Goal: Transaction & Acquisition: Purchase product/service

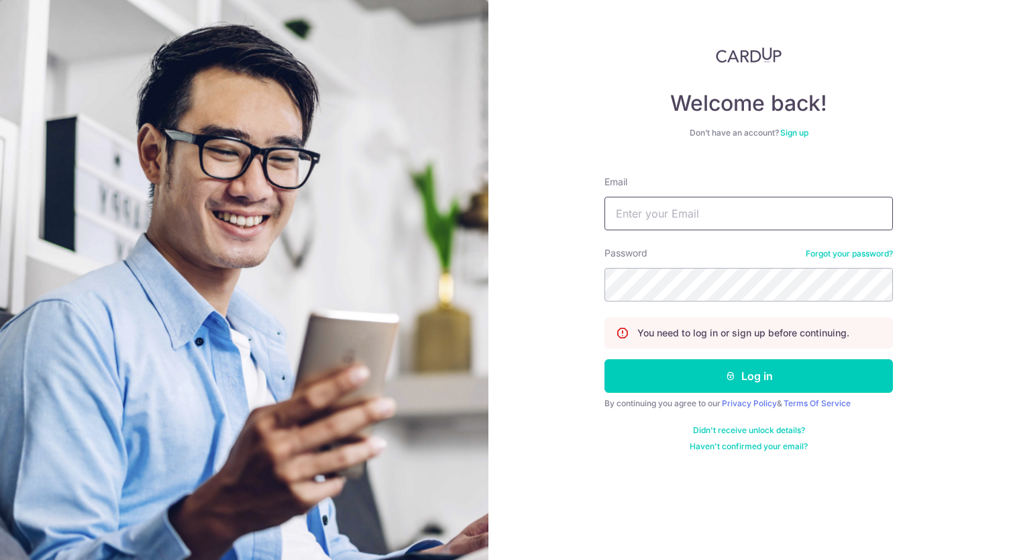
click at [720, 211] on input "Email" at bounding box center [749, 214] width 289 height 34
type input "[EMAIL_ADDRESS][DOMAIN_NAME]"
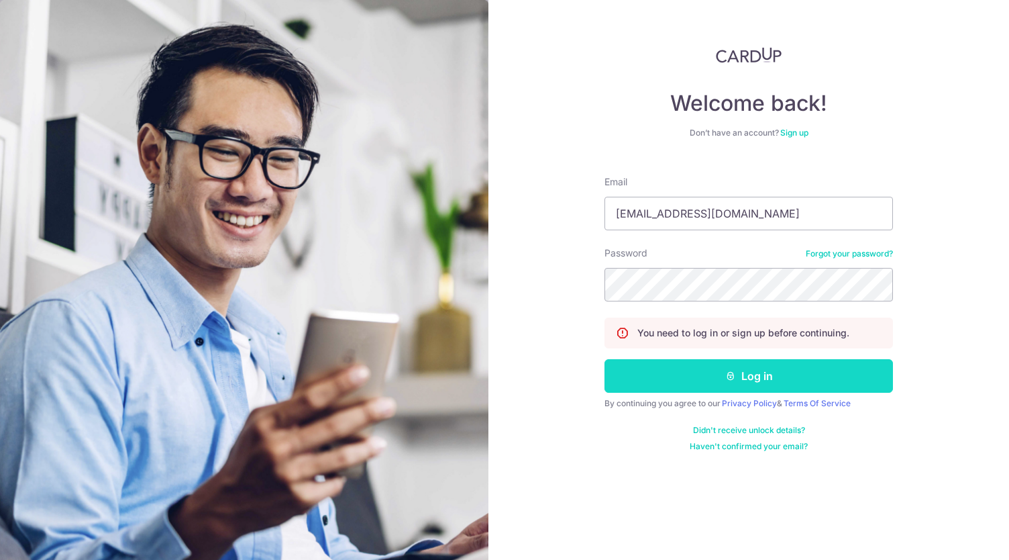
click at [741, 380] on button "Log in" at bounding box center [749, 376] width 289 height 34
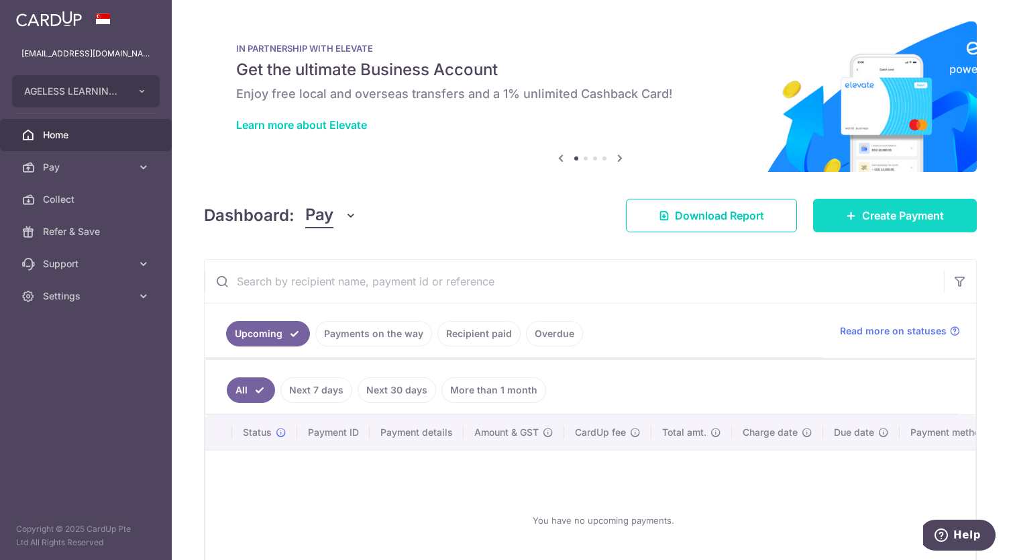
click at [863, 199] on link "Create Payment" at bounding box center [895, 216] width 164 height 34
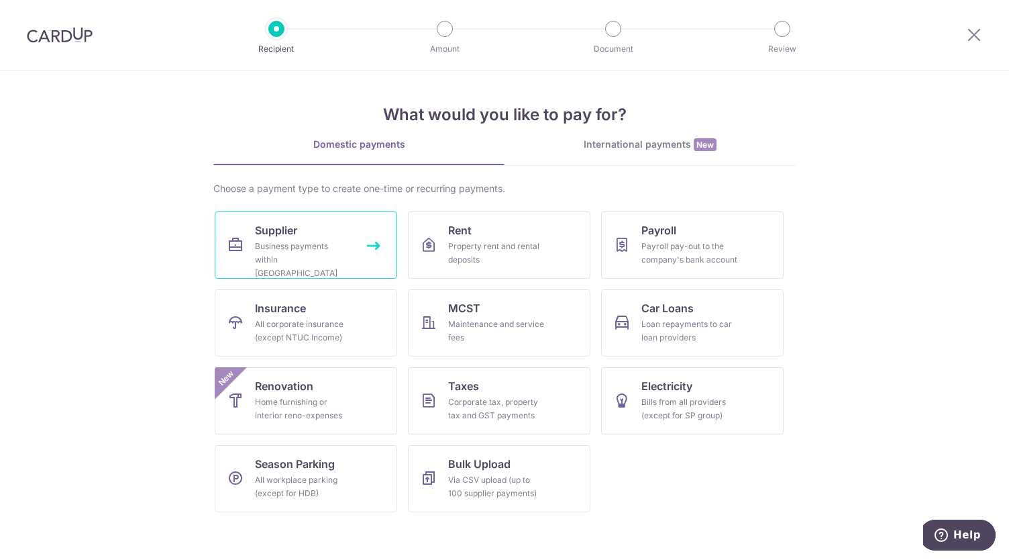
click at [333, 252] on div "Business payments within Singapore" at bounding box center [303, 260] width 97 height 40
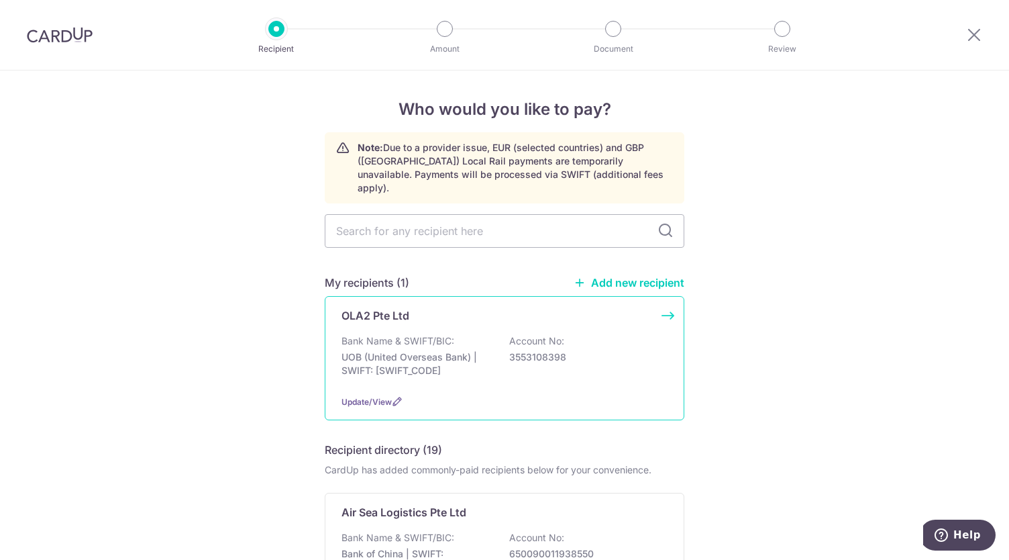
click at [419, 350] on p "UOB (United Overseas Bank) | SWIFT: UOVBSGSGXXX" at bounding box center [417, 363] width 150 height 27
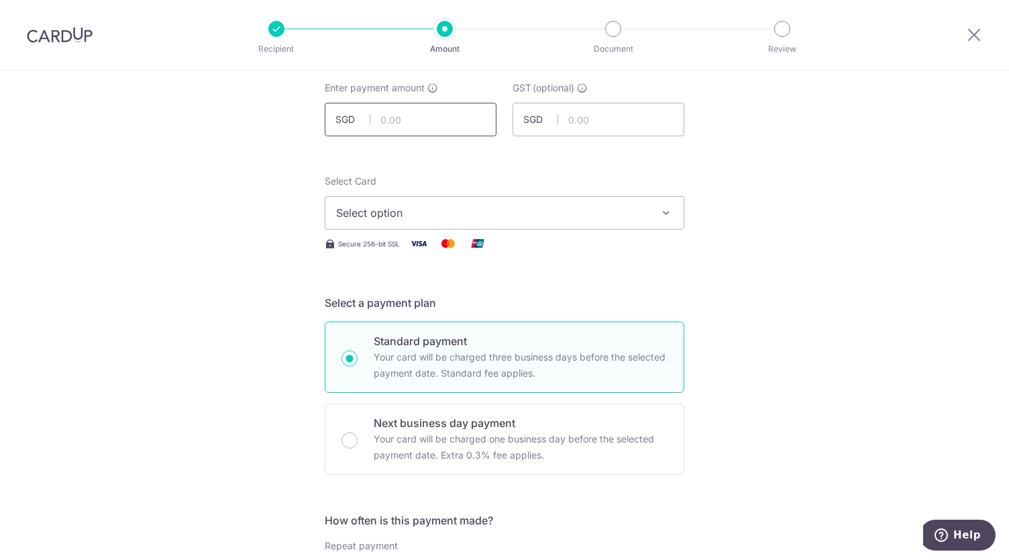
click at [406, 123] on input "text" at bounding box center [411, 120] width 172 height 34
type input "17,904.83"
click at [537, 176] on div "Select Card Select option Add credit card Your Cards **** 3010" at bounding box center [505, 201] width 360 height 55
click at [479, 210] on span "Select option" at bounding box center [492, 213] width 313 height 16
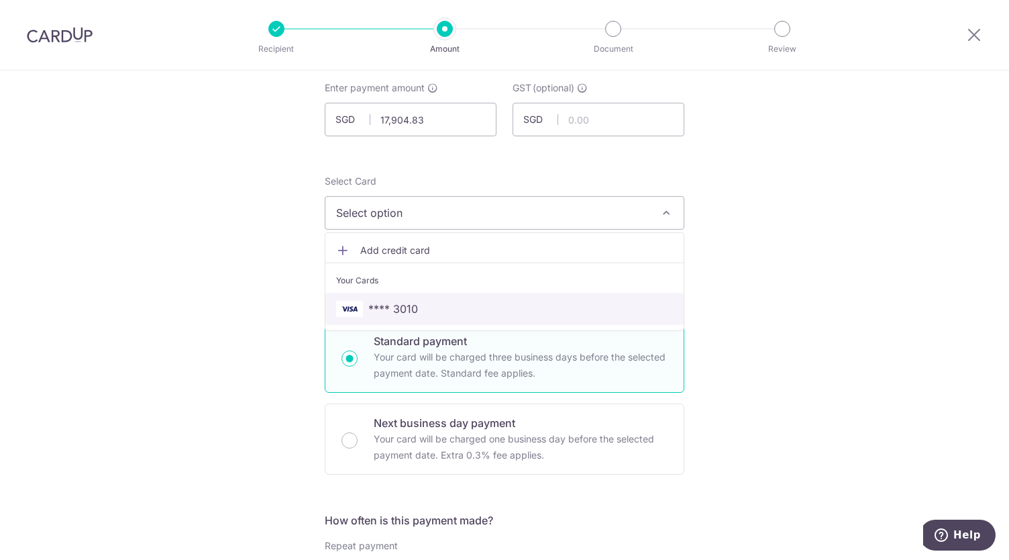
click at [403, 308] on span "**** 3010" at bounding box center [393, 309] width 50 height 16
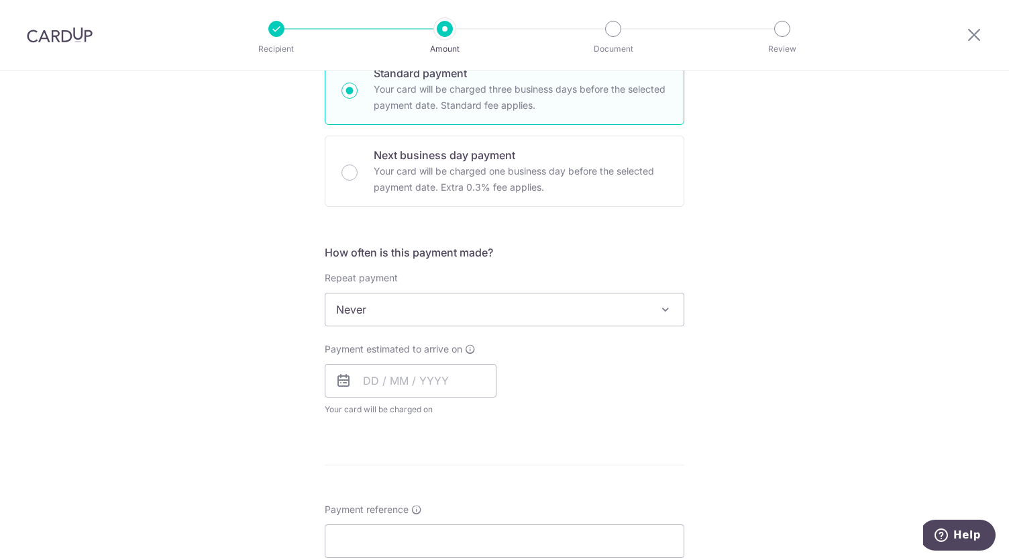
scroll to position [346, 0]
click at [380, 382] on input "text" at bounding box center [411, 380] width 172 height 34
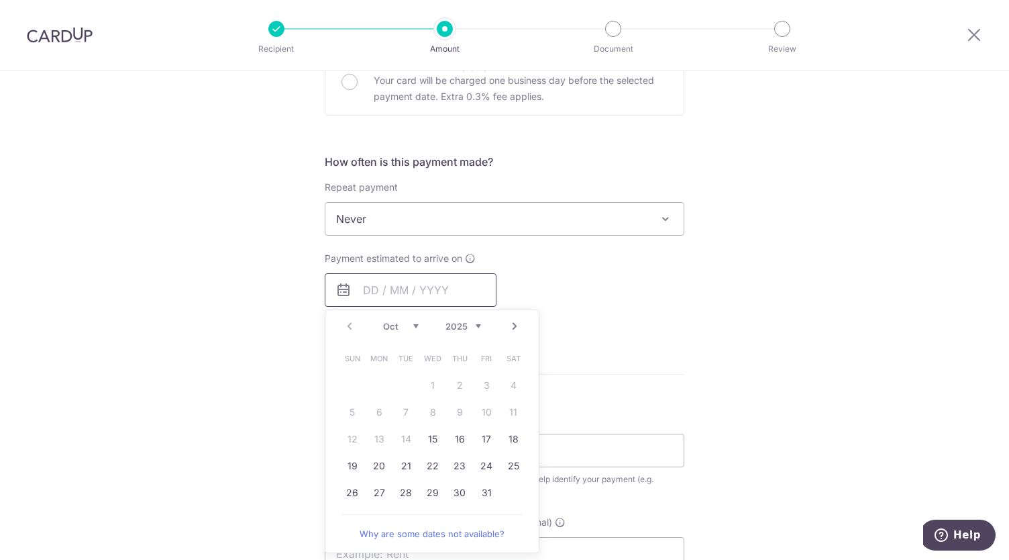
scroll to position [437, 0]
click at [426, 436] on link "15" at bounding box center [432, 437] width 21 height 21
type input "15/10/2025"
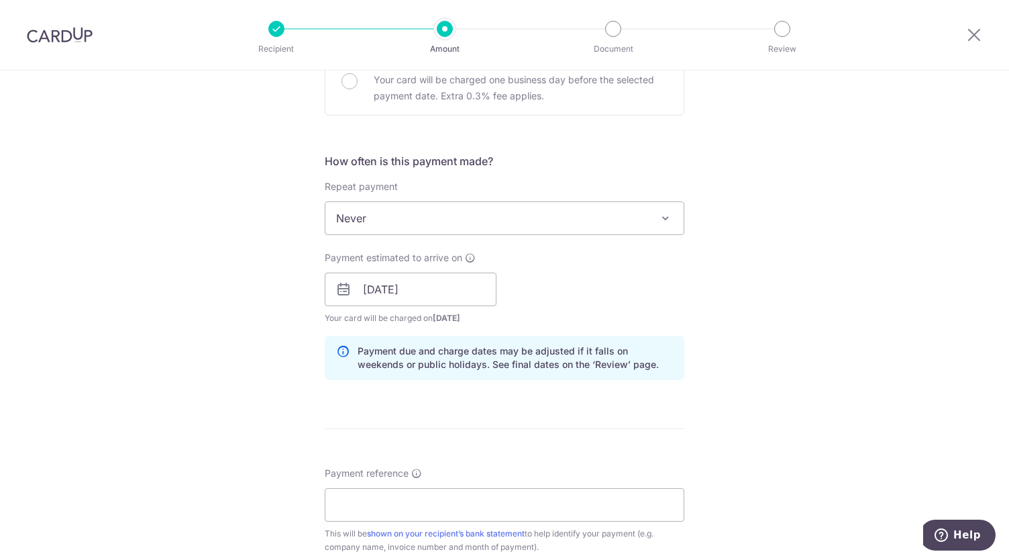
click at [743, 261] on div "Tell us more about your payment Enter payment amount SGD 17,904.83 17904.83 GST…" at bounding box center [504, 313] width 1009 height 1359
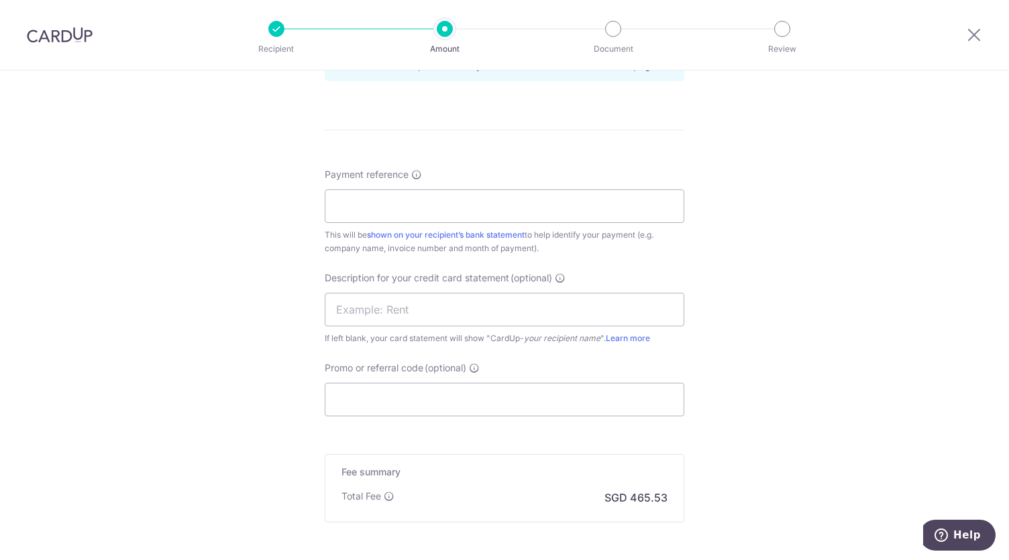
scroll to position [737, 0]
click at [396, 199] on input "Payment reference" at bounding box center [505, 205] width 360 height 34
click at [916, 97] on div "Tell us more about your payment Enter payment amount SGD 17,904.83 17904.83 GST…" at bounding box center [504, 13] width 1009 height 1359
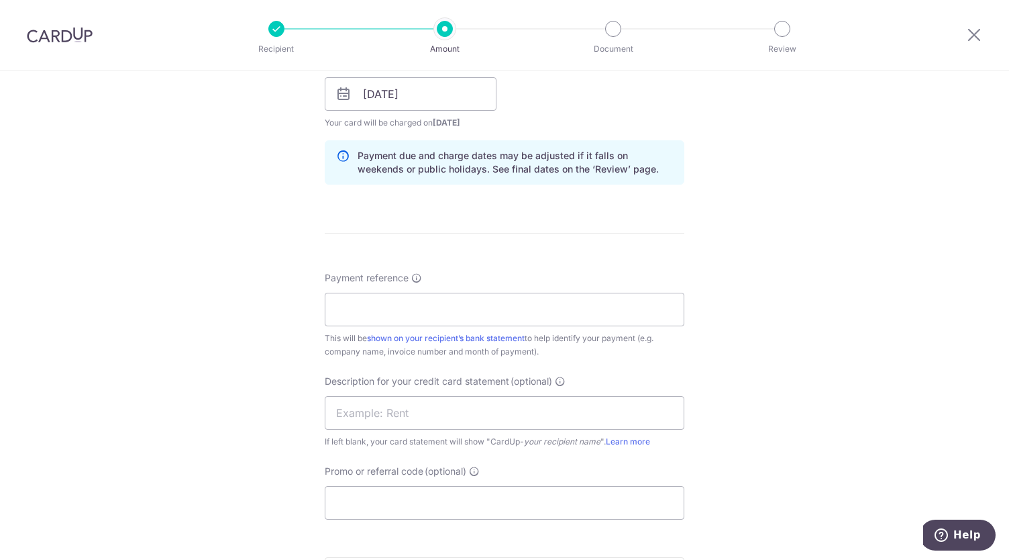
scroll to position [639, 0]
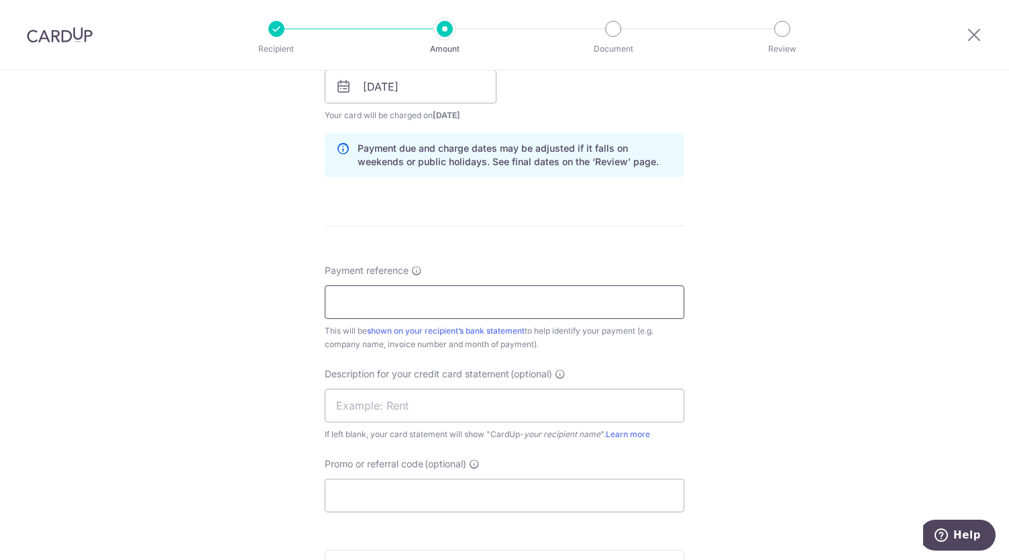
click at [361, 300] on input "Payment reference" at bounding box center [505, 302] width 360 height 34
paste input "OLA250901-AB"
type input "OLA250901-AB"
click at [788, 379] on div "Tell us more about your payment Enter payment amount SGD 17,904.83 17904.83 GST…" at bounding box center [504, 110] width 1009 height 1359
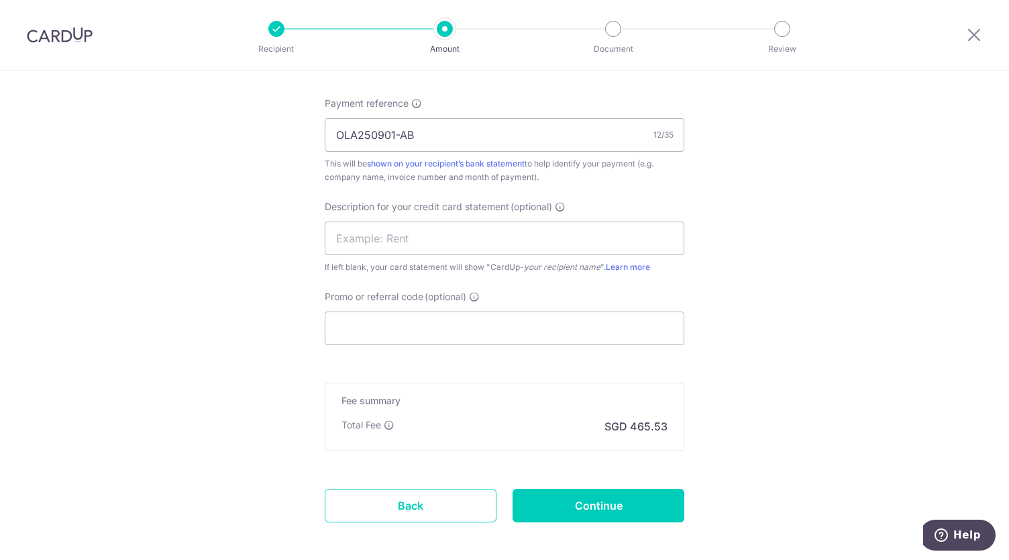
scroll to position [820, 0]
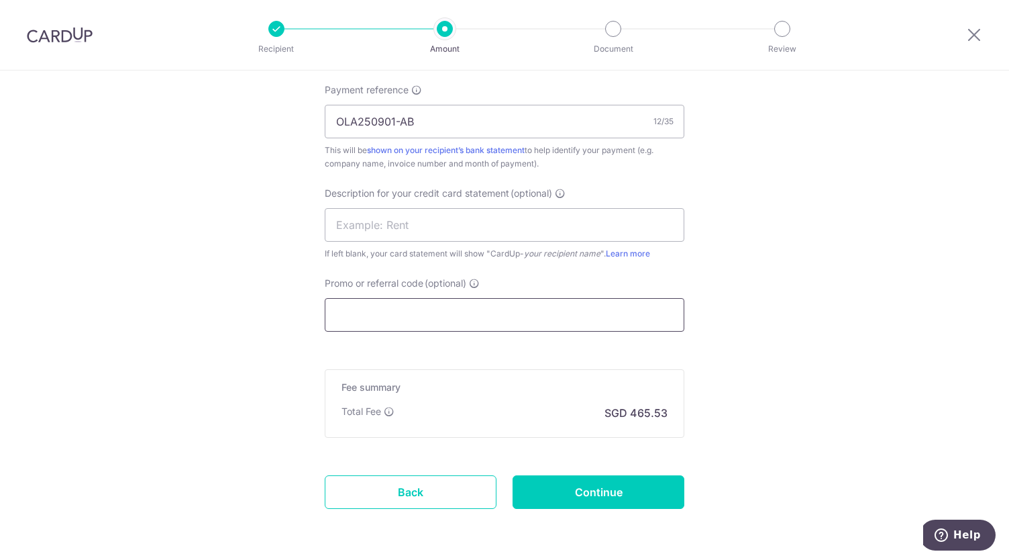
click at [405, 305] on input "Promo or referral code (optional)" at bounding box center [505, 315] width 360 height 34
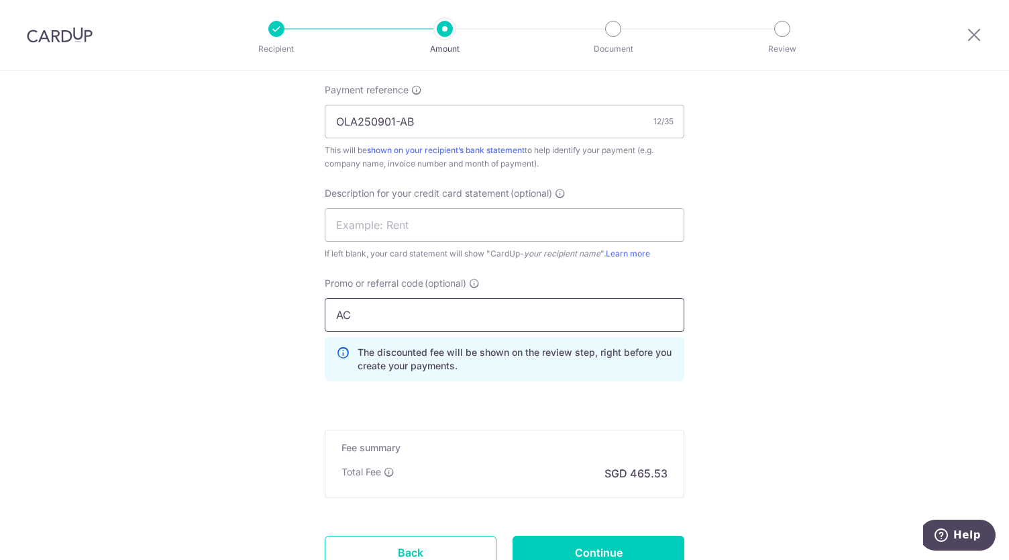
click at [335, 312] on input "AC" at bounding box center [505, 315] width 360 height 34
click at [374, 308] on input "25AC" at bounding box center [505, 315] width 360 height 34
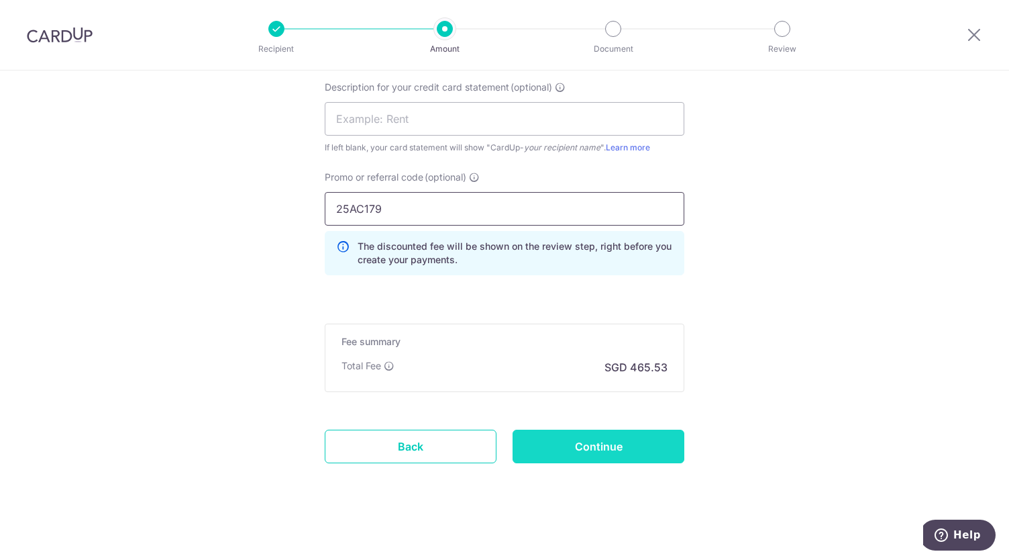
type input "25AC179"
click at [592, 445] on input "Continue" at bounding box center [599, 446] width 172 height 34
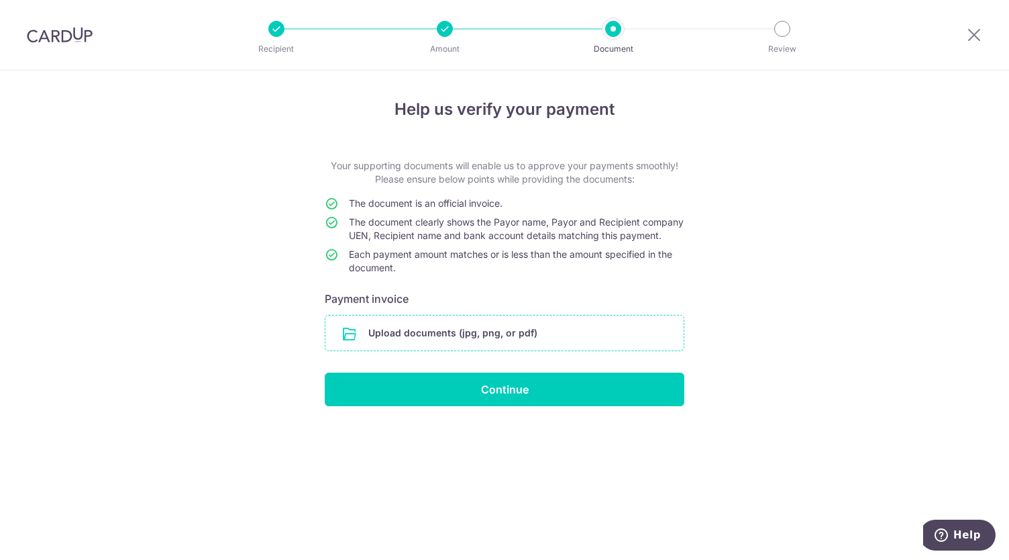
click at [452, 343] on input "file" at bounding box center [504, 332] width 358 height 35
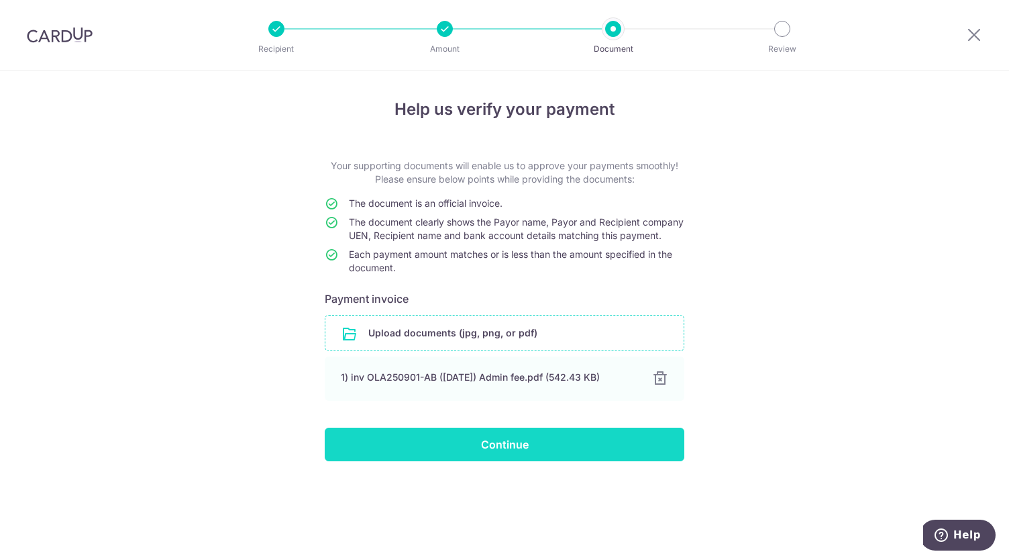
click at [573, 450] on input "Continue" at bounding box center [505, 444] width 360 height 34
